Goal: Information Seeking & Learning: Learn about a topic

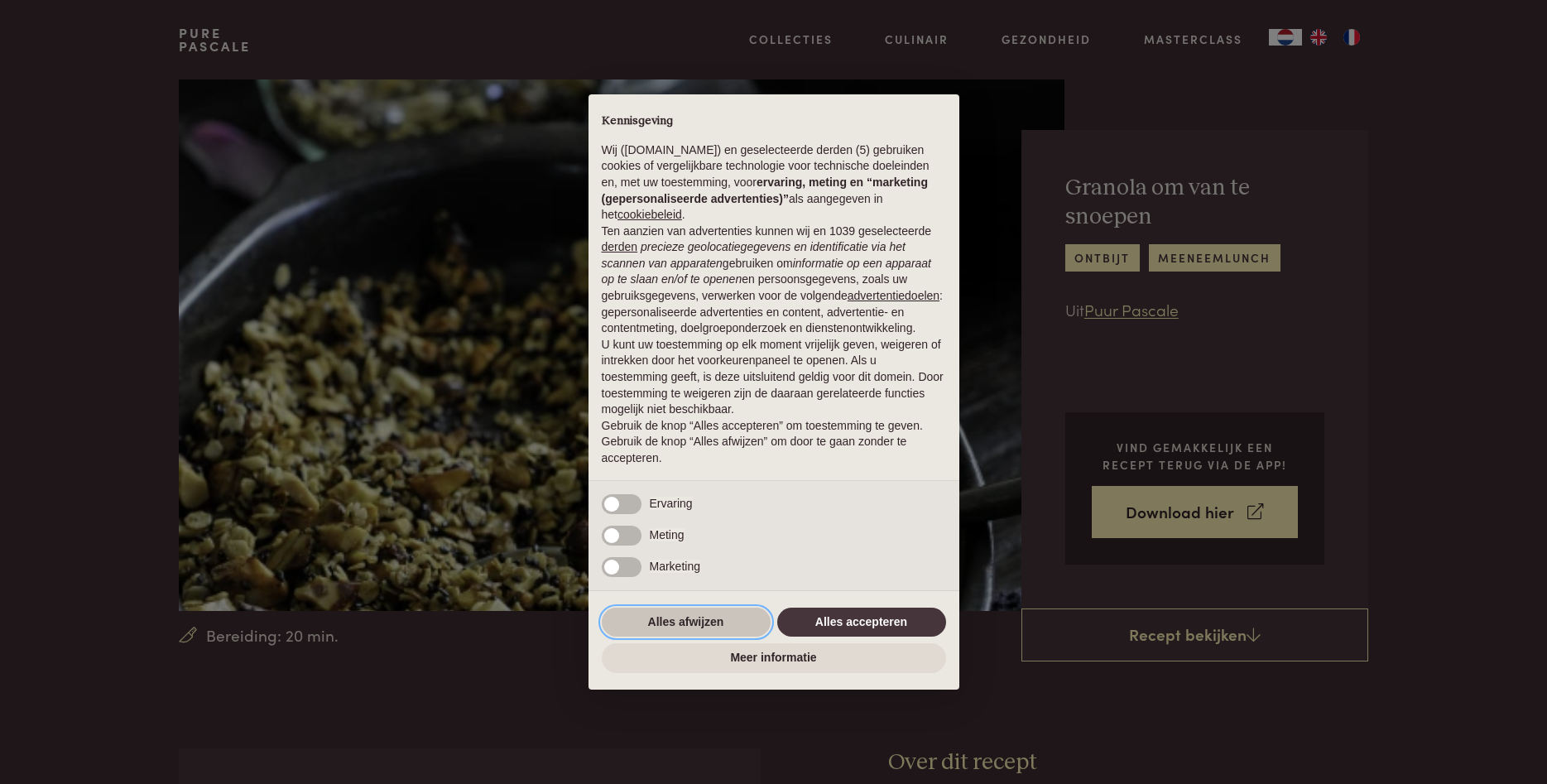
click at [709, 614] on button "Alles afwijzen" at bounding box center [686, 622] width 169 height 29
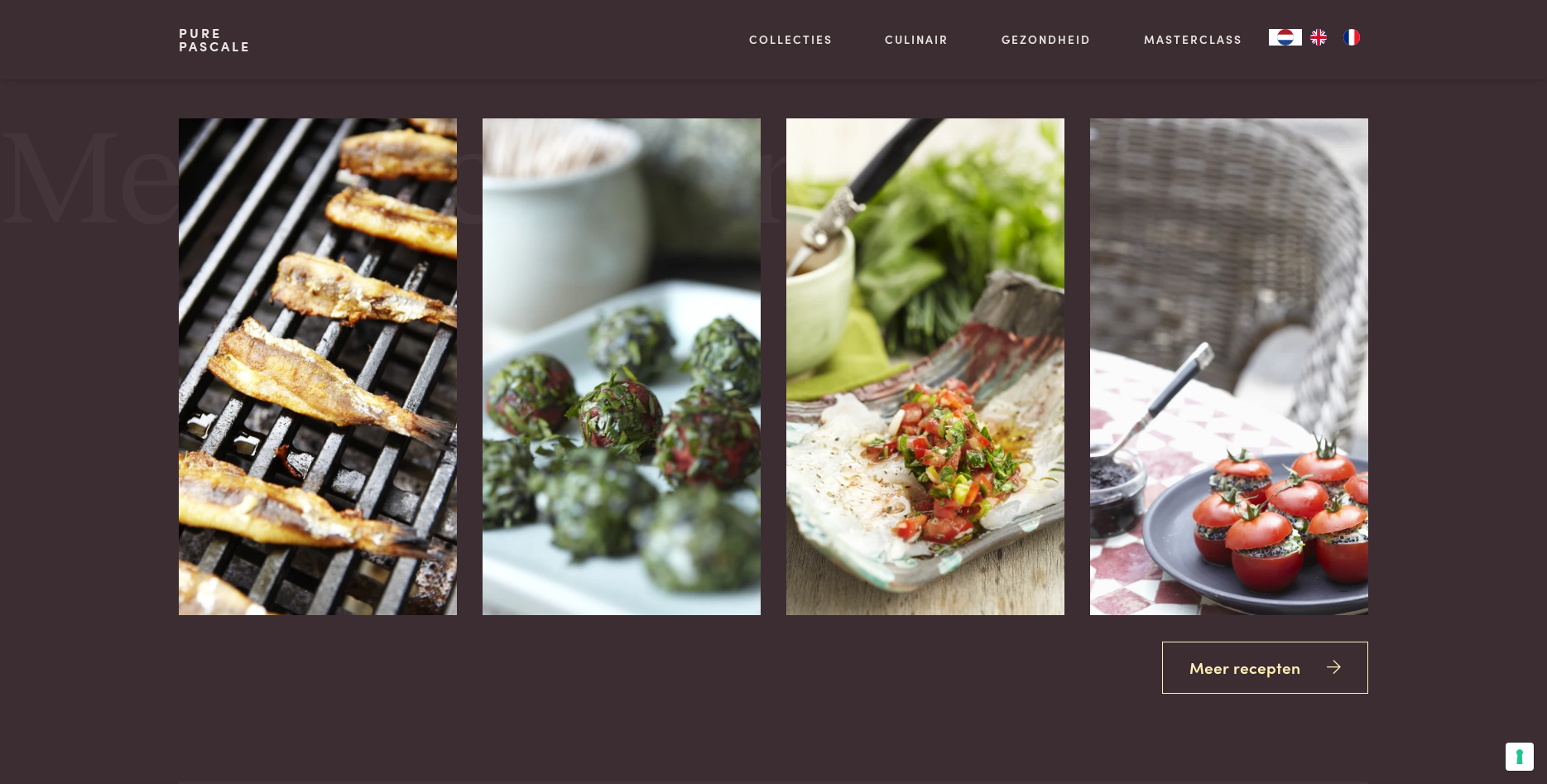
scroll to position [1688, 0]
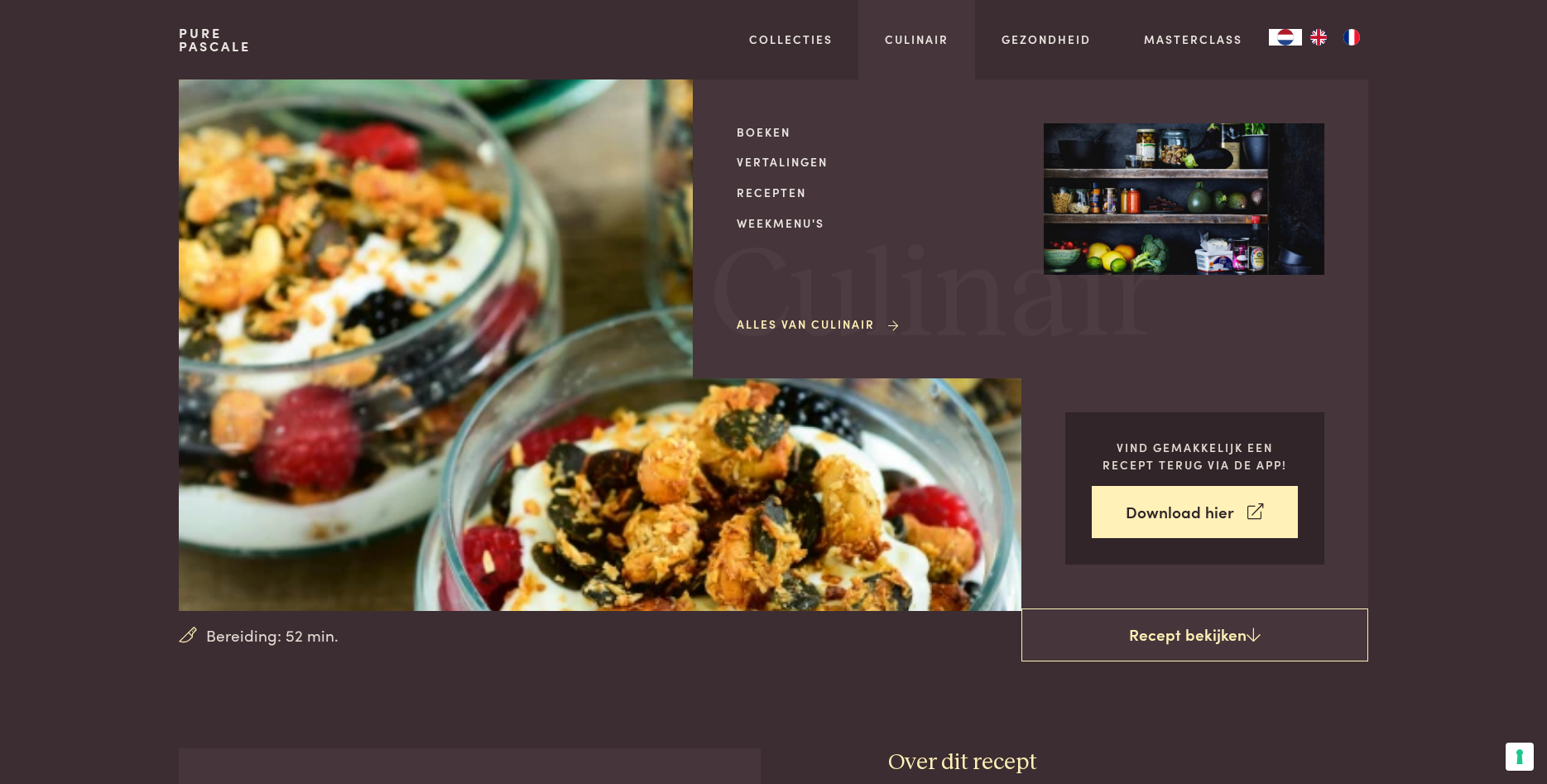
click at [785, 201] on div "Boeken Vertalingen Recepten Weekmenu's Alles van Culinair" at bounding box center [877, 228] width 280 height 211
click at [783, 193] on link "Recepten" at bounding box center [877, 192] width 280 height 17
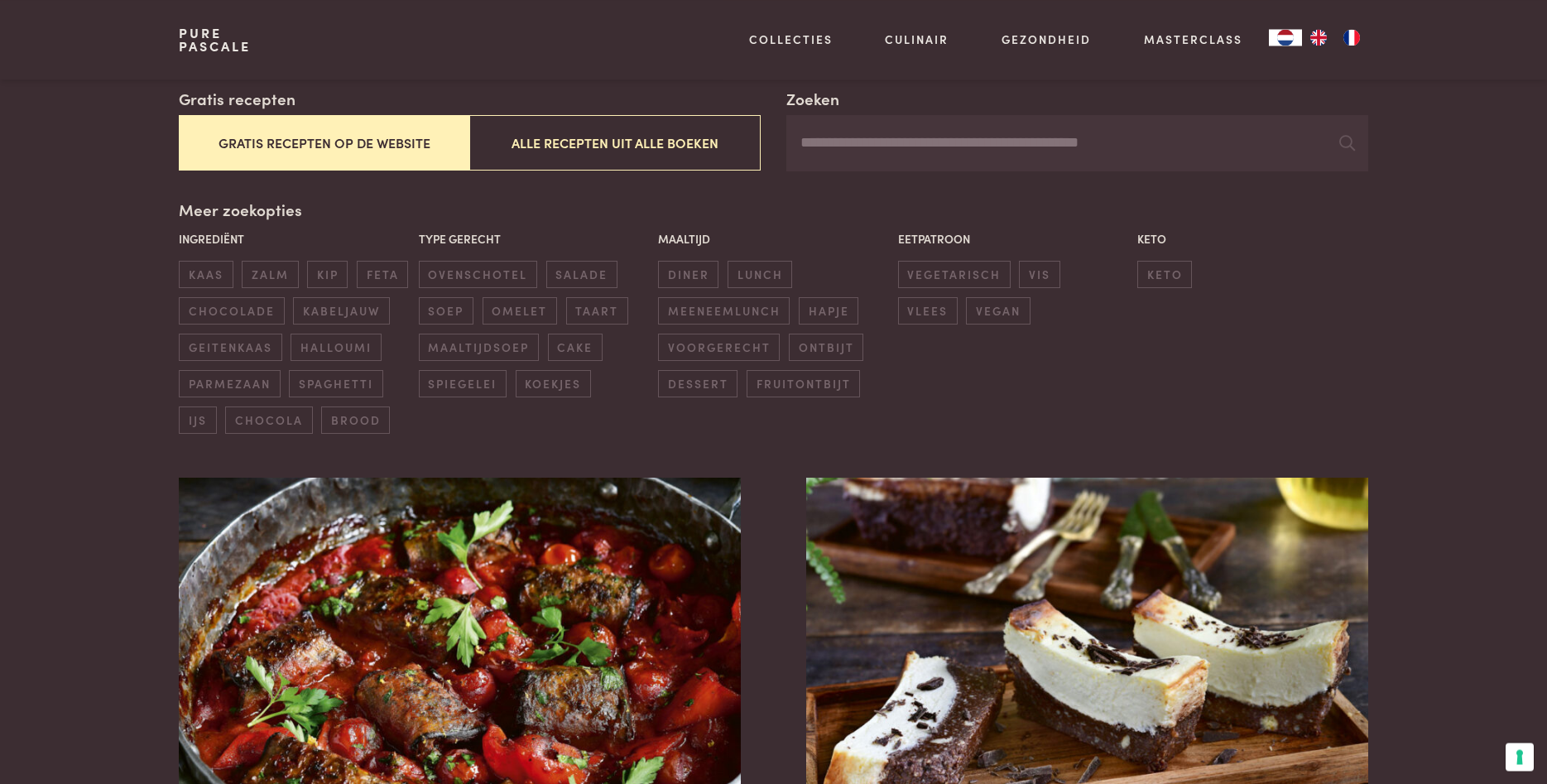
scroll to position [337, 0]
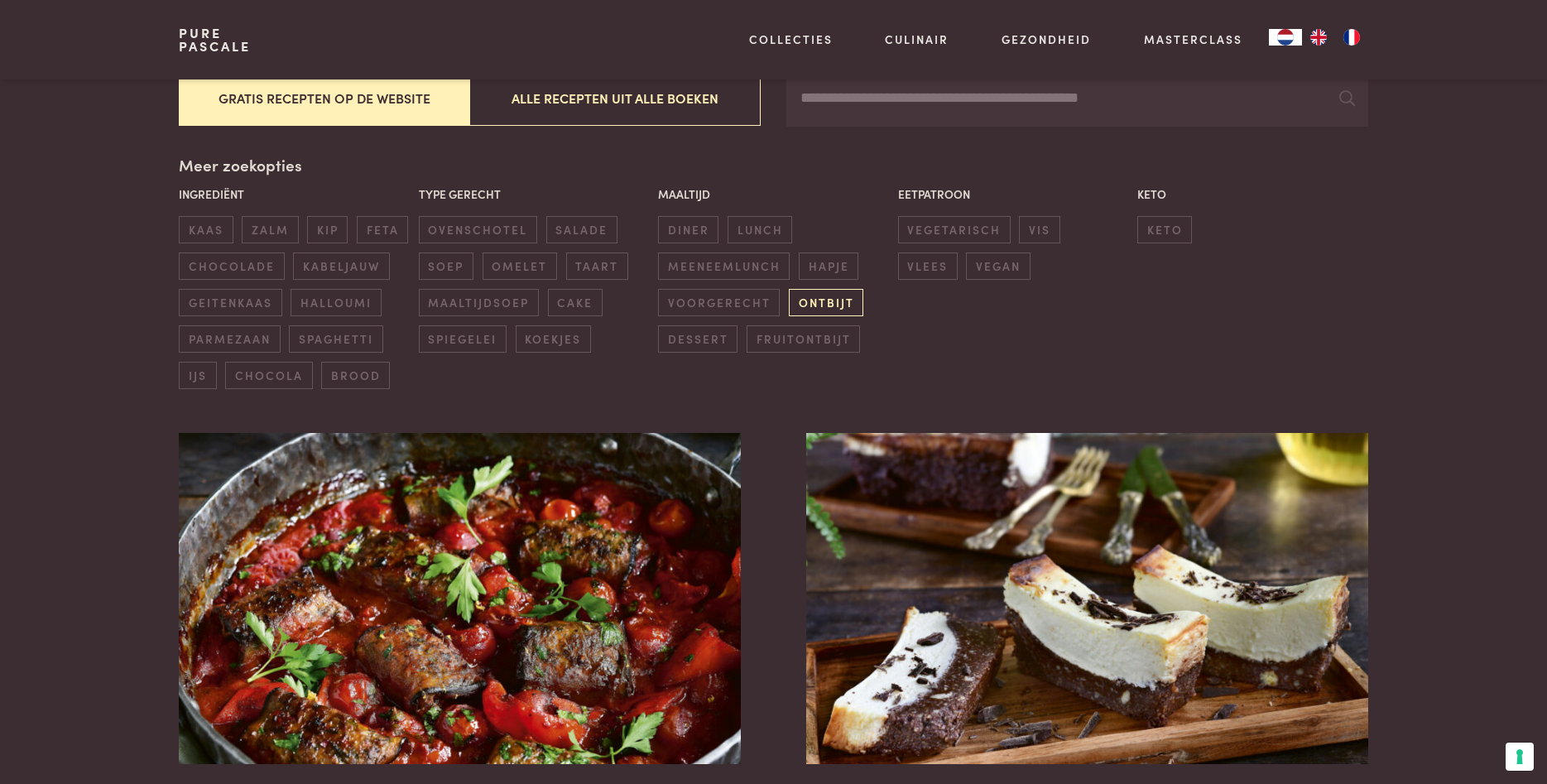
click at [832, 295] on span "ontbijt" at bounding box center [826, 303] width 74 height 28
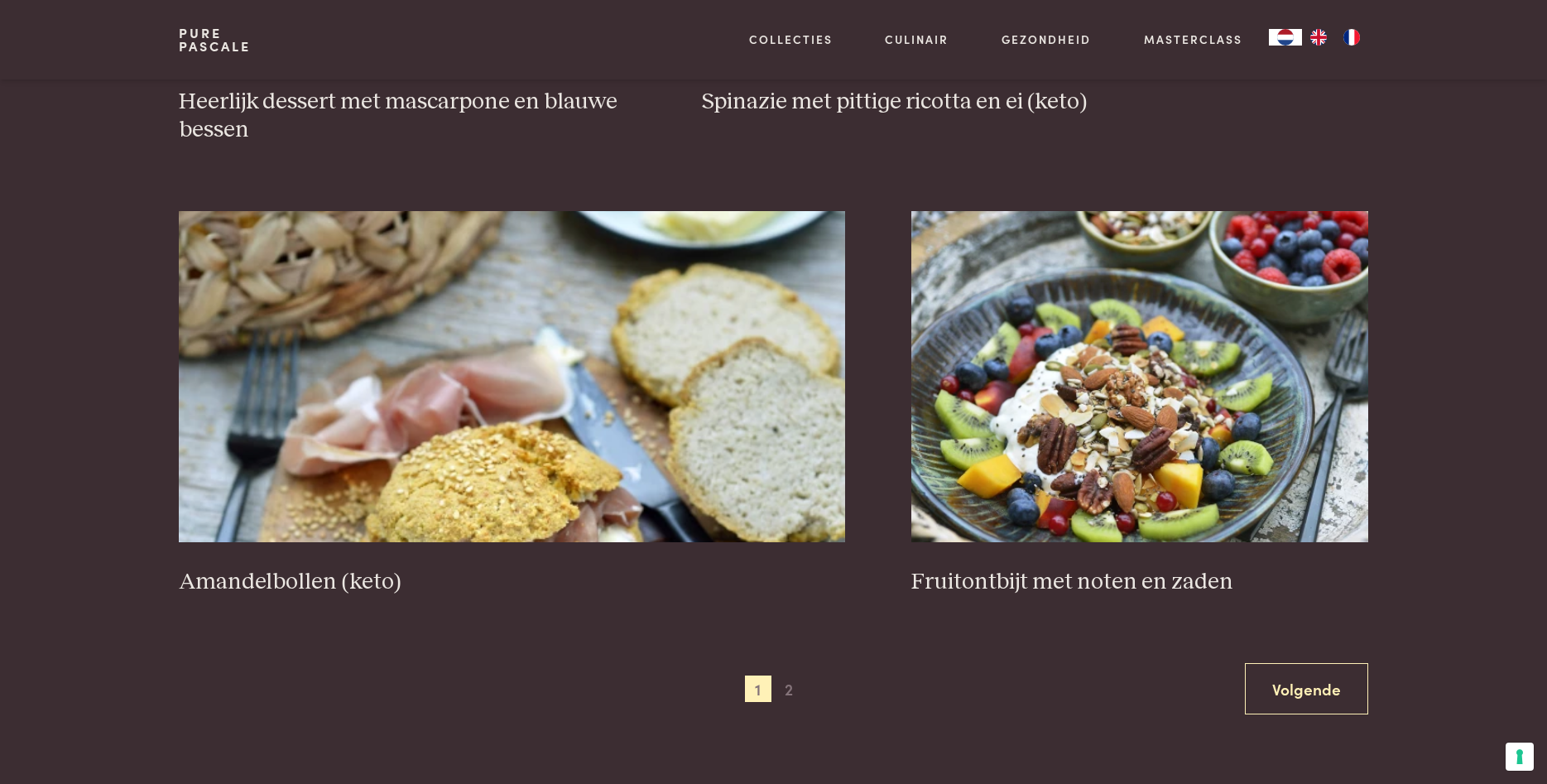
scroll to position [2912, 0]
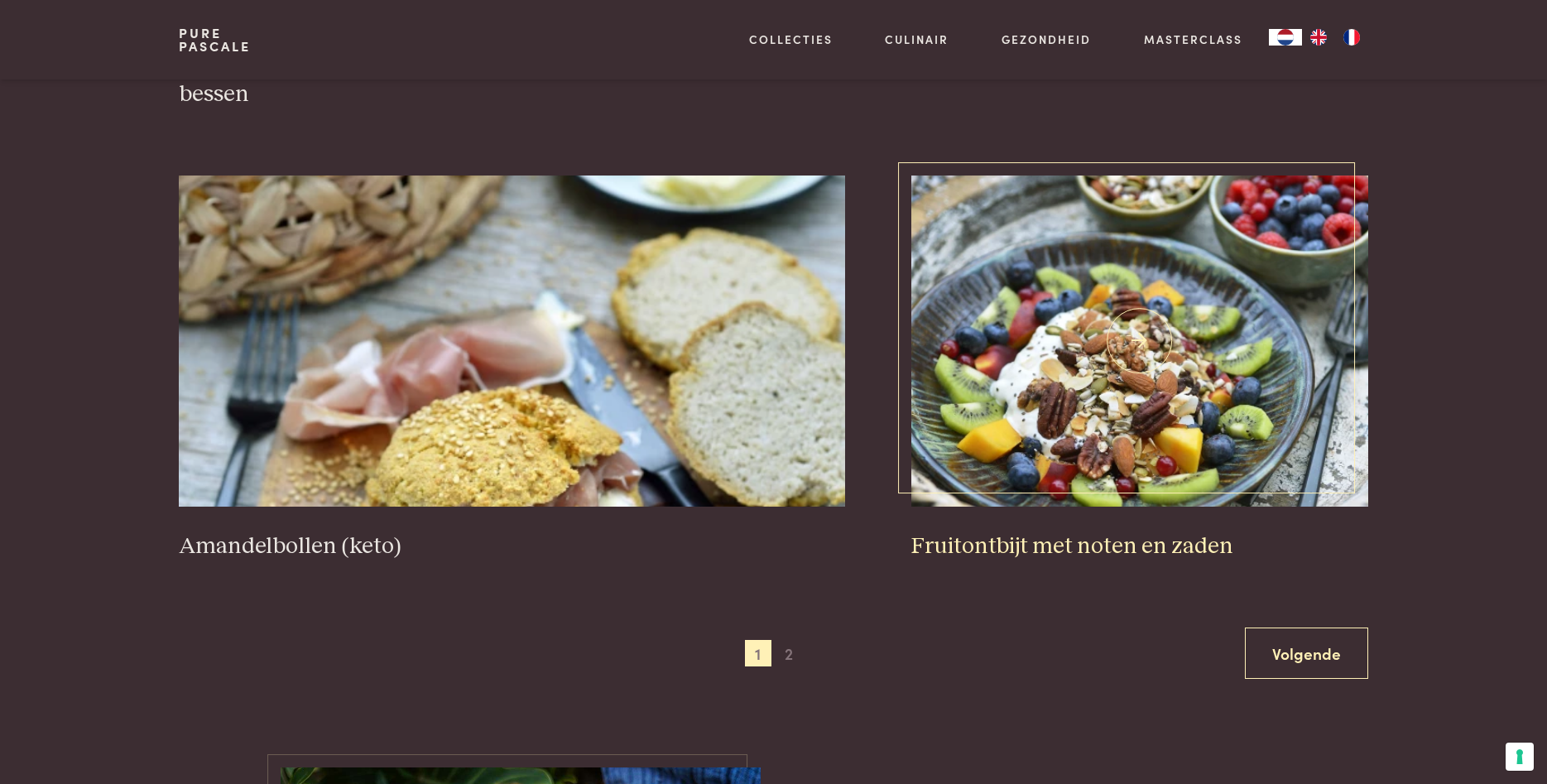
click at [1106, 432] on img at bounding box center [1140, 341] width 457 height 331
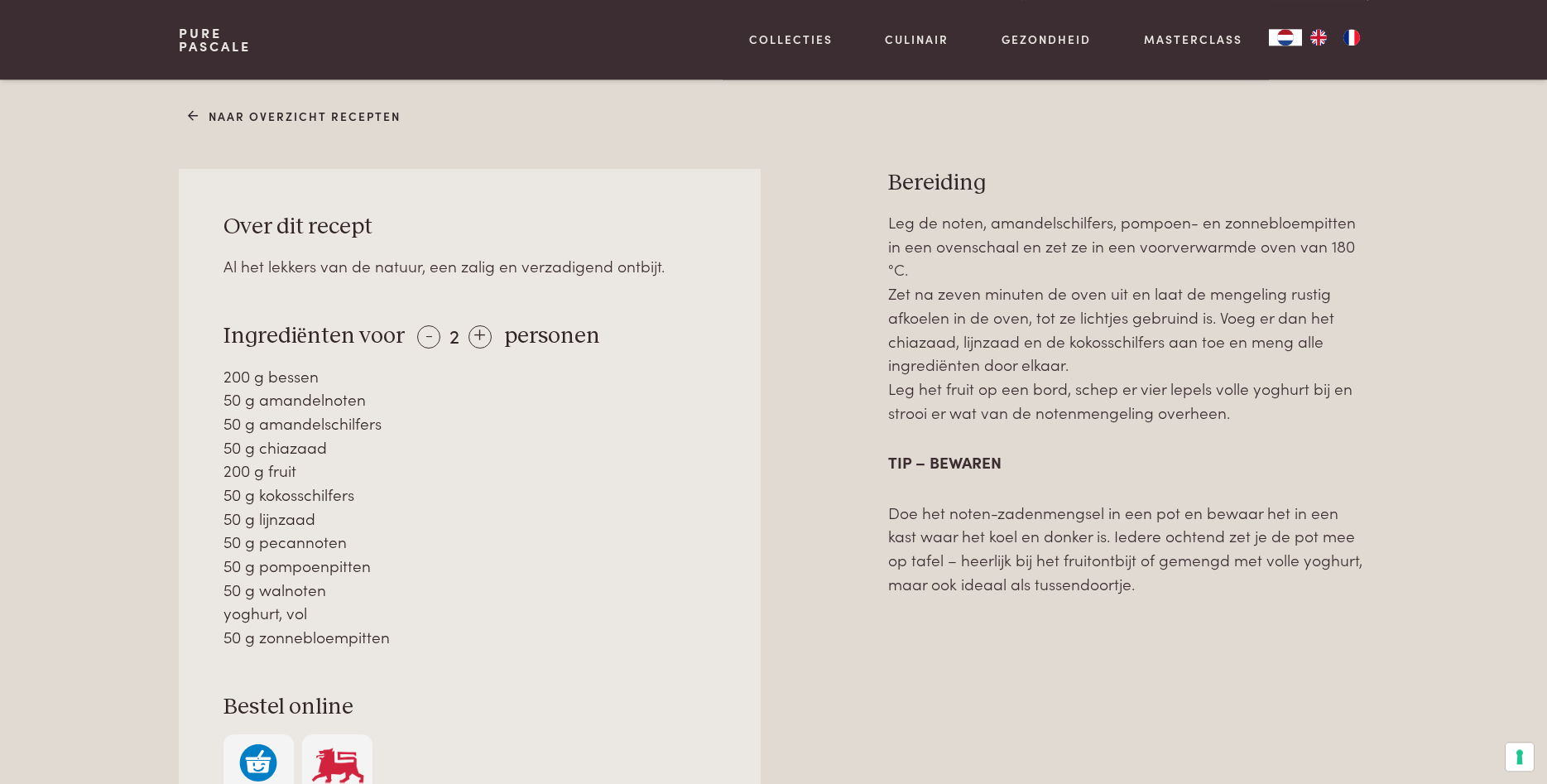
scroll to position [675, 0]
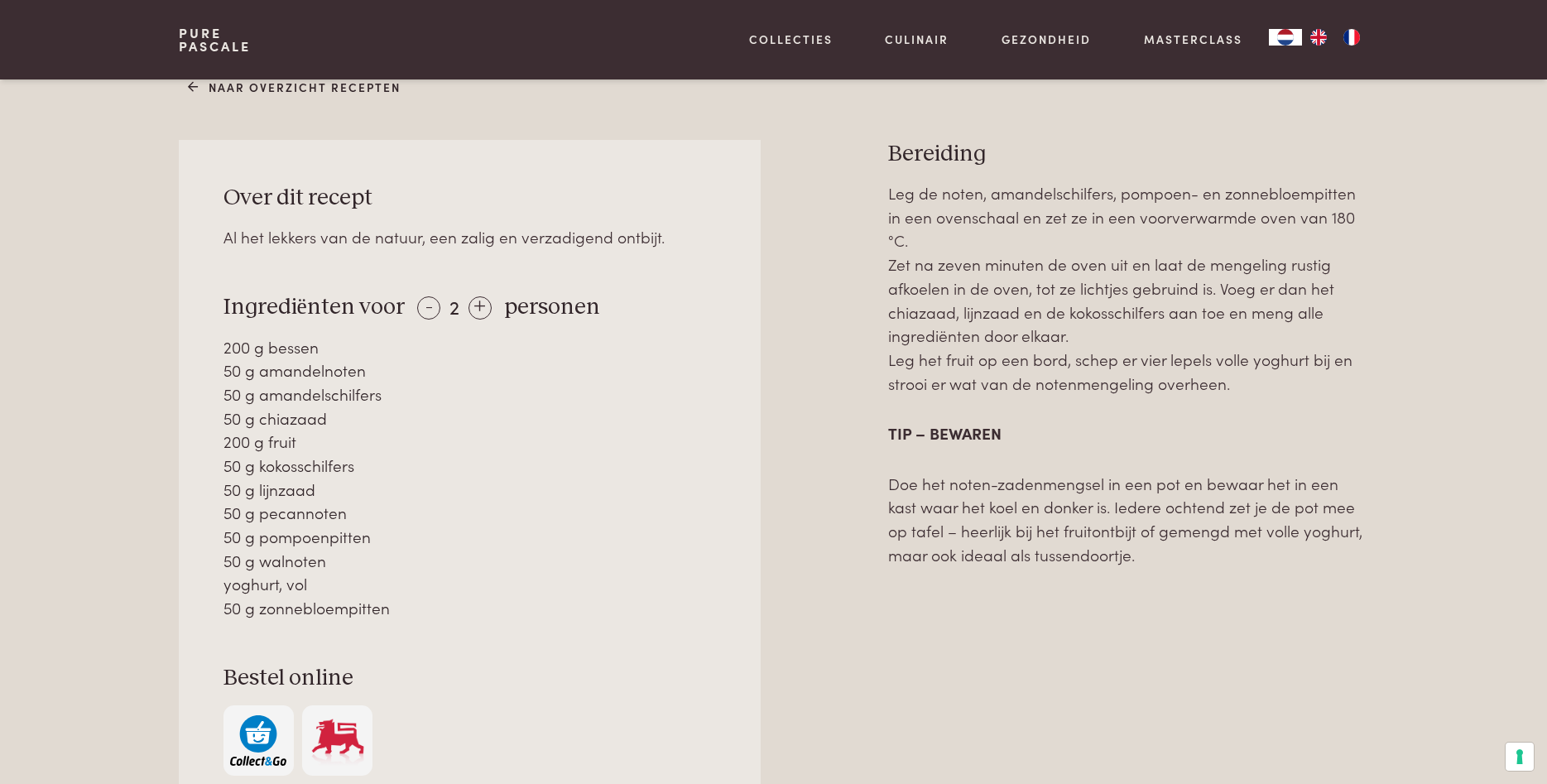
click at [416, 292] on div "Over dit recept Al het lekkers van de natuur, een zalig en verzadigend ontbijt.…" at bounding box center [469, 480] width 581 height 680
click at [419, 306] on div "-" at bounding box center [429, 307] width 23 height 23
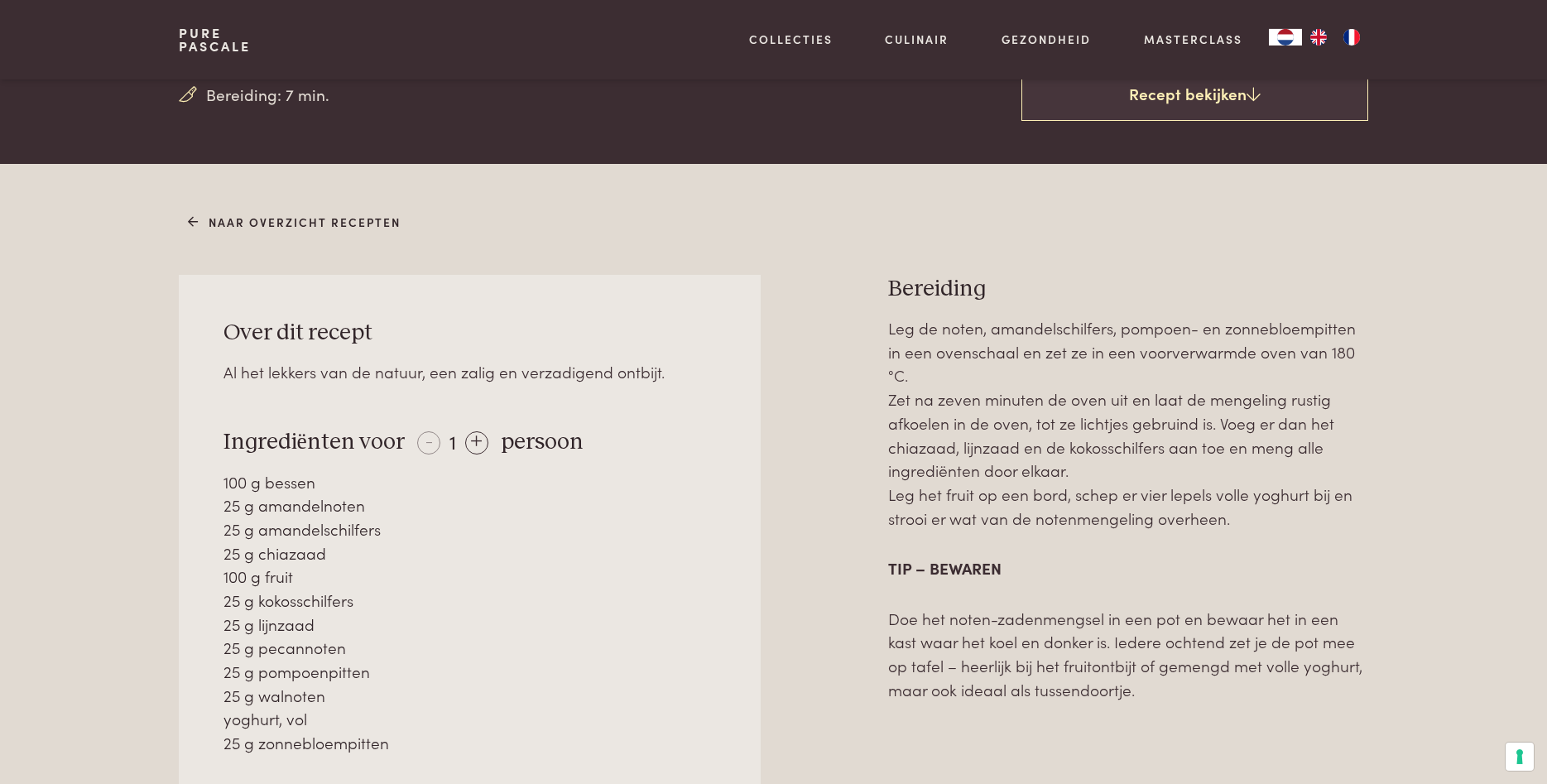
scroll to position [506, 0]
